Goal: Information Seeking & Learning: Learn about a topic

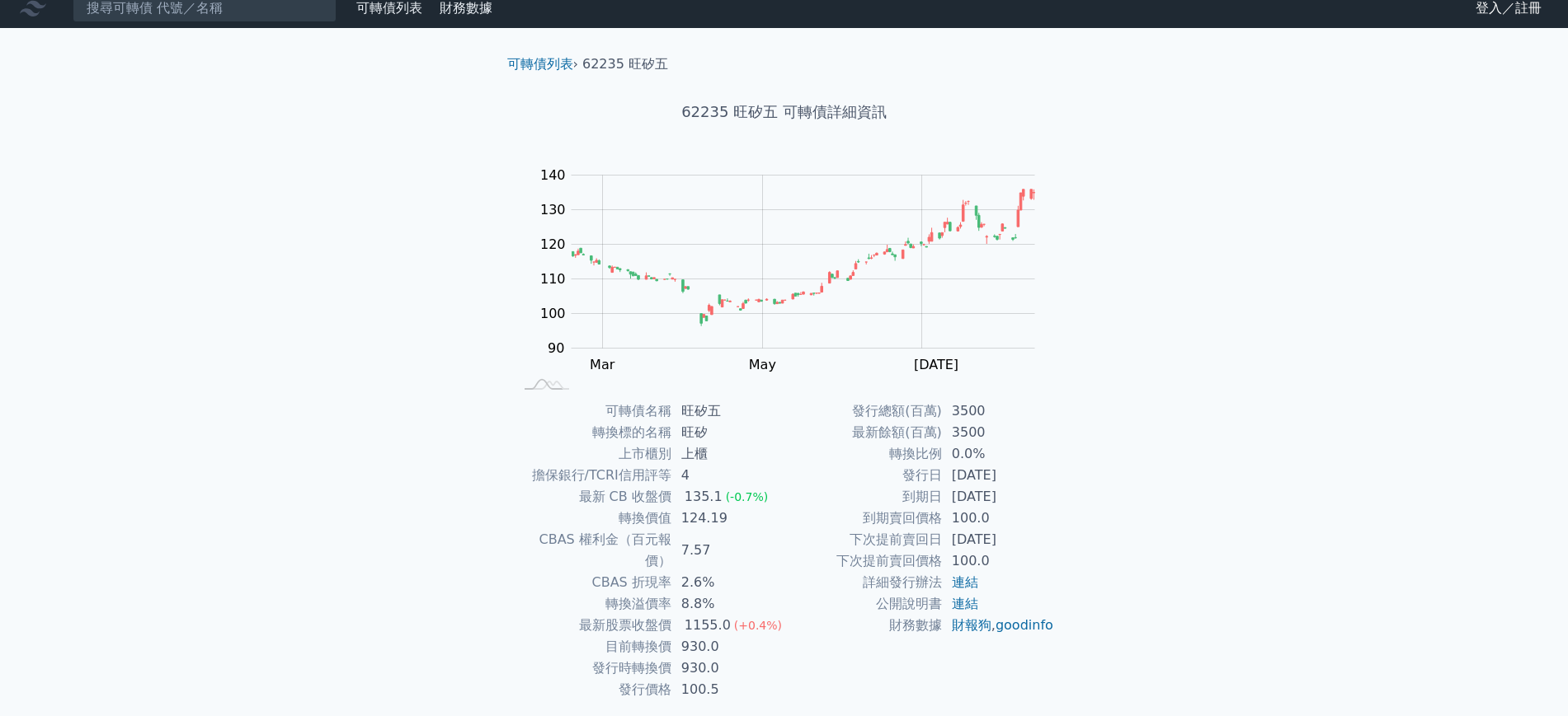
scroll to position [47, 0]
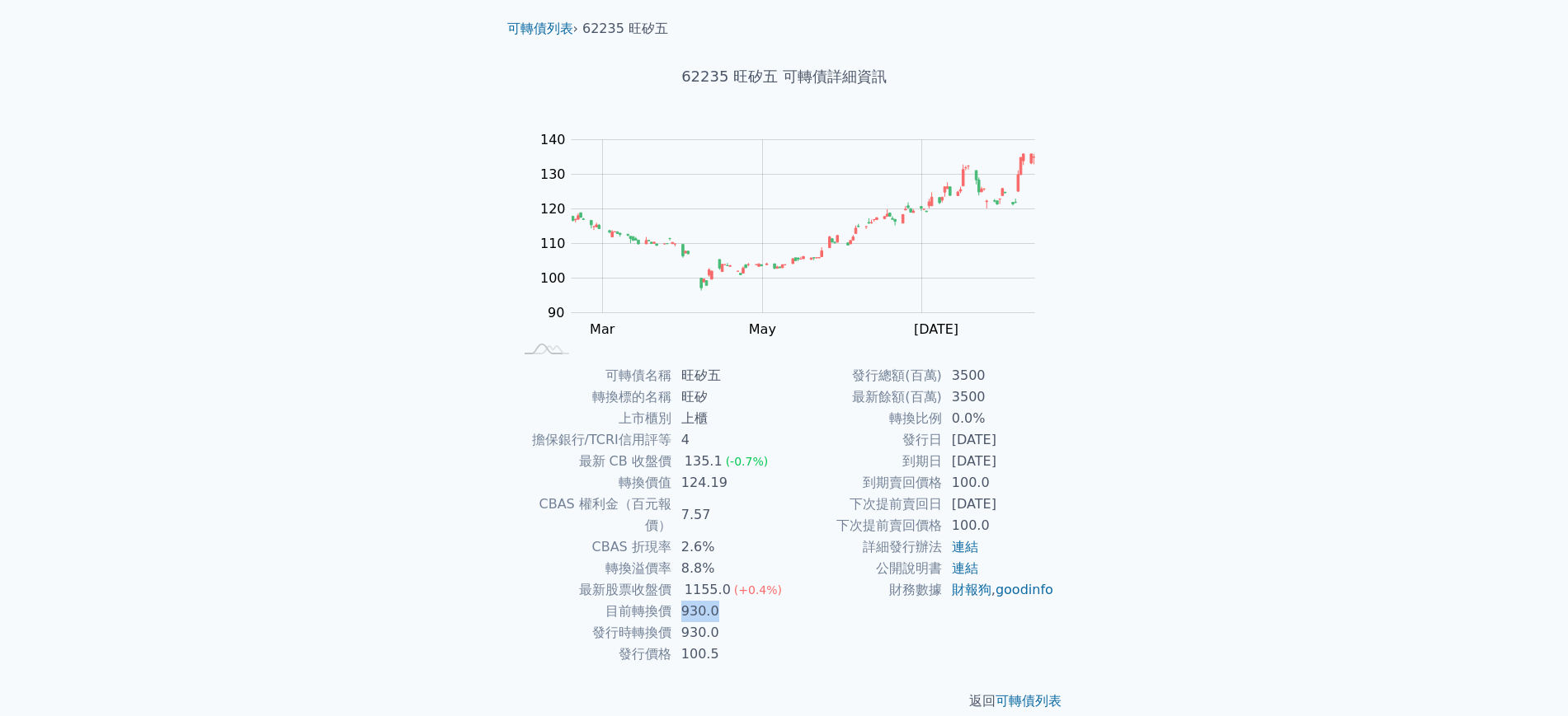
drag, startPoint x: 716, startPoint y: 585, endPoint x: 693, endPoint y: 583, distance: 23.1
click at [682, 601] on td "930.0" at bounding box center [728, 612] width 113 height 21
drag, startPoint x: 716, startPoint y: 552, endPoint x: 676, endPoint y: 558, distance: 40.4
click at [676, 558] on tbody "可轉債名稱 旺矽五 轉換標的名稱 旺矽 上市櫃別 上櫃 擔保銀行/TCRI信用評等 4 最新 CB 收盤價 135.1 (-0.7%) 轉換價值 124.19…" at bounding box center [649, 516] width 270 height 300
click at [737, 558] on td "8.8%" at bounding box center [728, 569] width 113 height 21
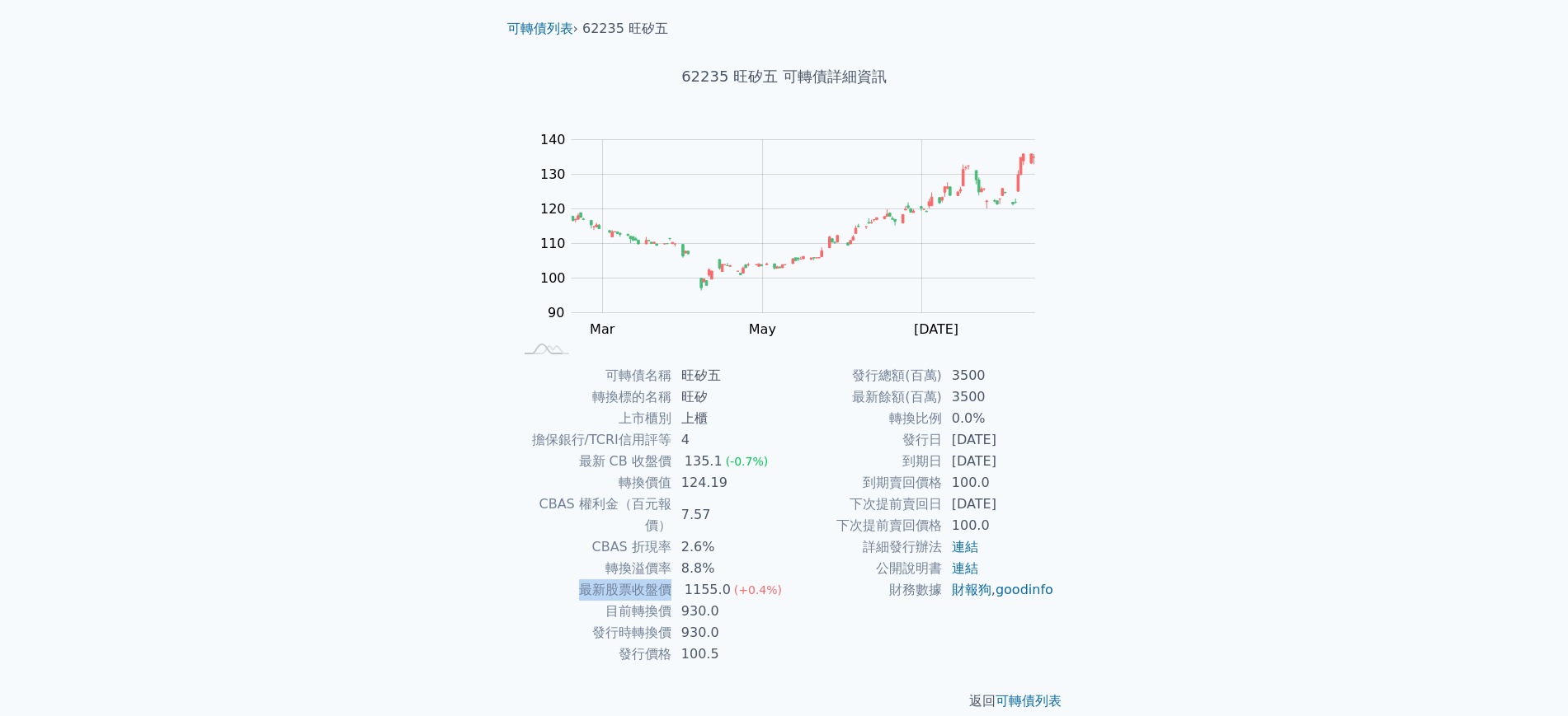
click at [738, 558] on td "8.8%" at bounding box center [728, 569] width 113 height 21
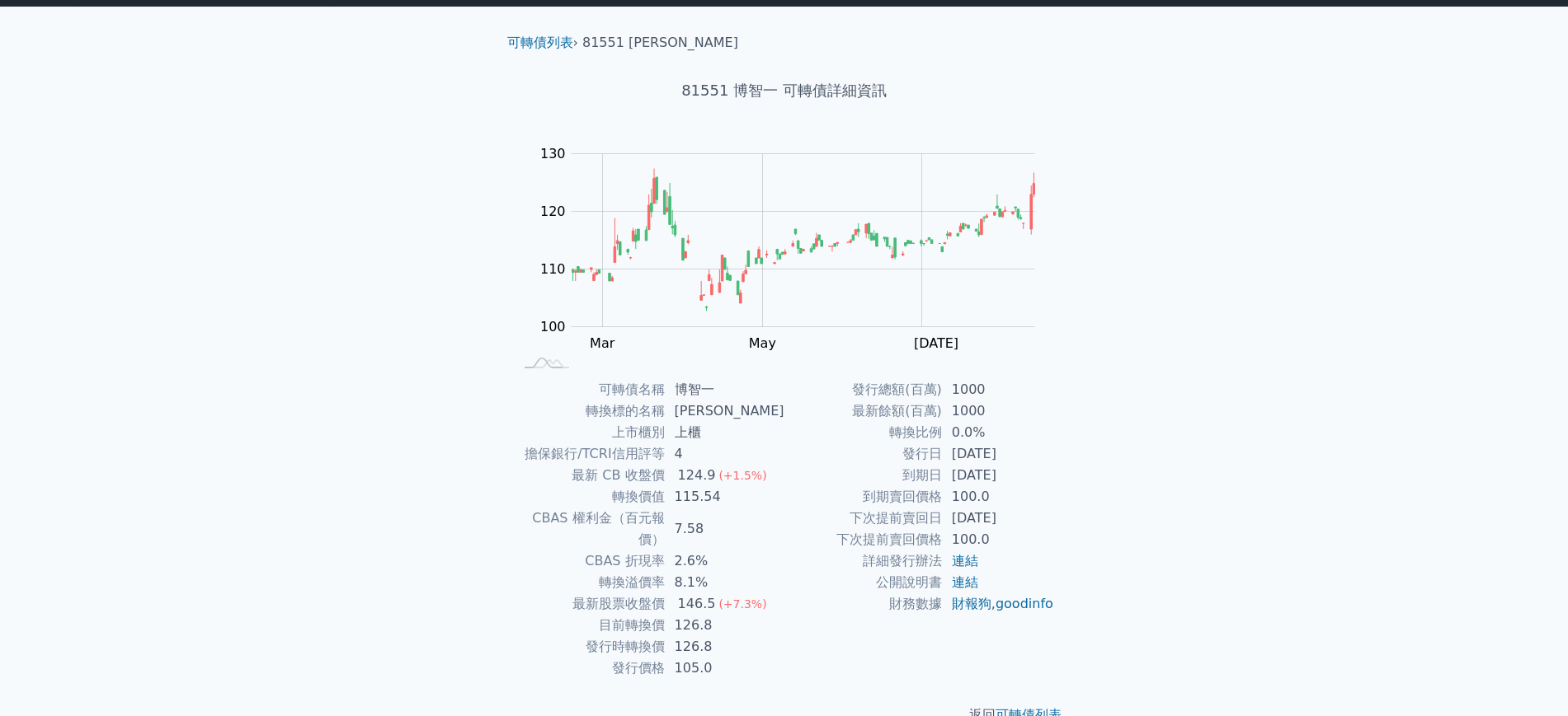
scroll to position [47, 0]
